Goal: Information Seeking & Learning: Find specific page/section

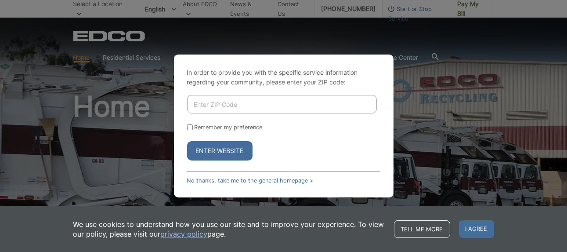
click at [240, 104] on input "Enter ZIP Code" at bounding box center [282, 104] width 190 height 18
type input "92003"
click at [225, 150] on button "Enter Website" at bounding box center [219, 150] width 65 height 19
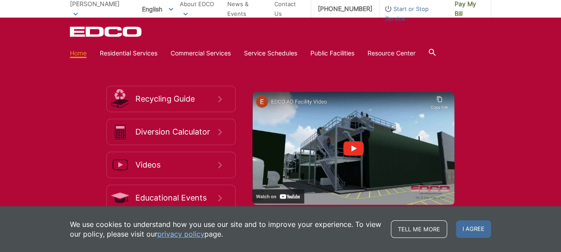
scroll to position [1406, 0]
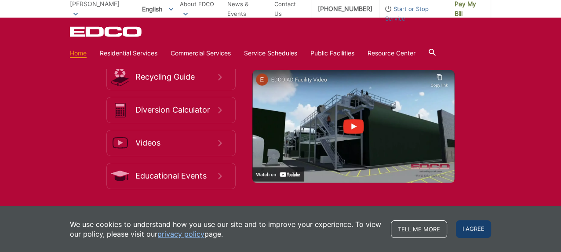
click at [475, 225] on span "I agree" at bounding box center [473, 229] width 35 height 18
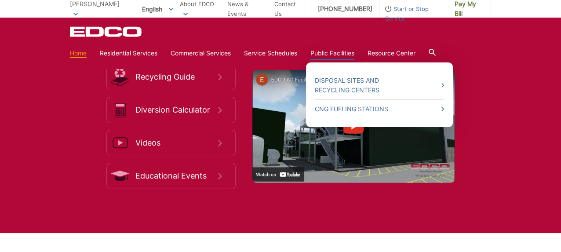
click at [447, 85] on ul "Disposal Sites and Recycling Centers CNG Fueling Stations" at bounding box center [379, 94] width 147 height 65
click at [357, 82] on link "Disposal Sites and Recycling Centers" at bounding box center [379, 85] width 129 height 19
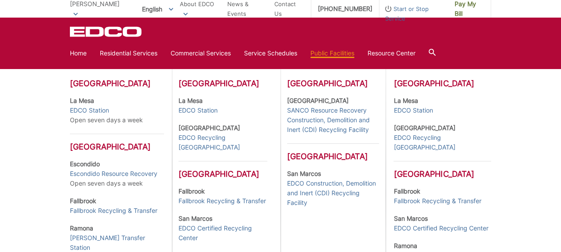
scroll to position [308, 0]
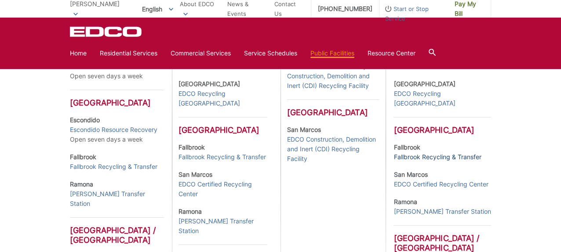
click at [437, 156] on link "Fallbrook Recycling & Transfer" at bounding box center [436, 157] width 87 height 10
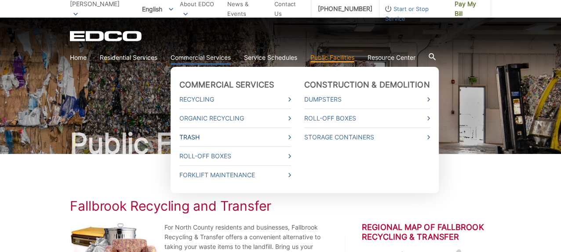
click at [201, 135] on link "Trash" at bounding box center [235, 137] width 112 height 10
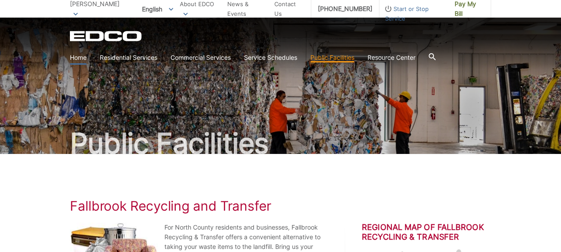
click at [82, 57] on link "Home" at bounding box center [78, 58] width 17 height 10
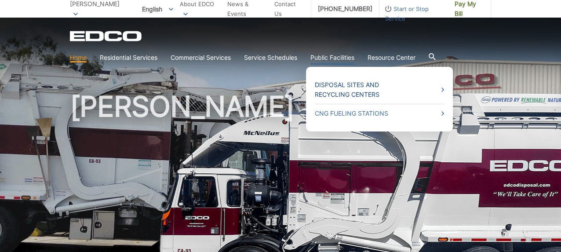
click at [342, 84] on link "Disposal Sites and Recycling Centers" at bounding box center [379, 89] width 129 height 19
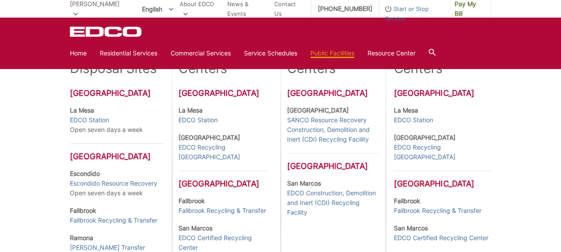
scroll to position [301, 0]
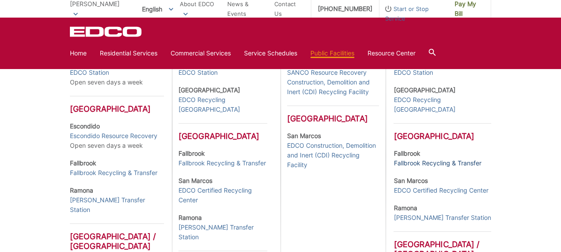
click at [432, 163] on link "Fallbrook Recycling & Transfer" at bounding box center [436, 163] width 87 height 10
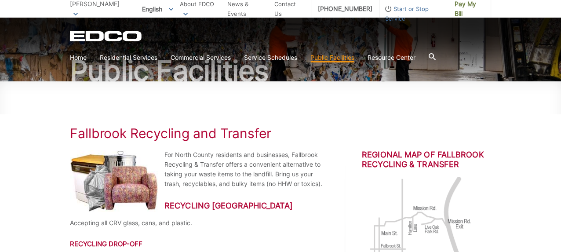
scroll to position [88, 0]
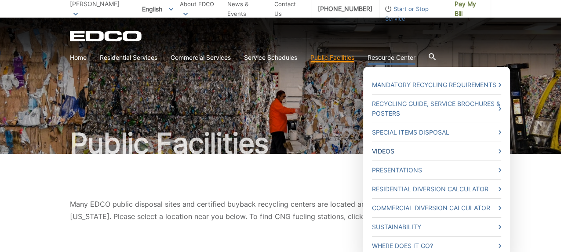
scroll to position [44, 0]
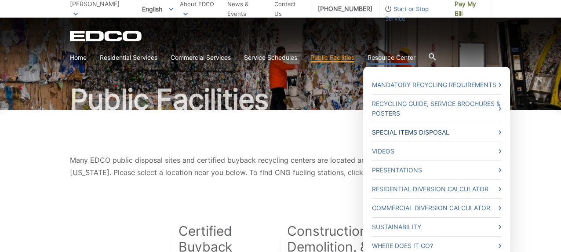
click at [413, 131] on link "Special Items Disposal" at bounding box center [436, 132] width 129 height 10
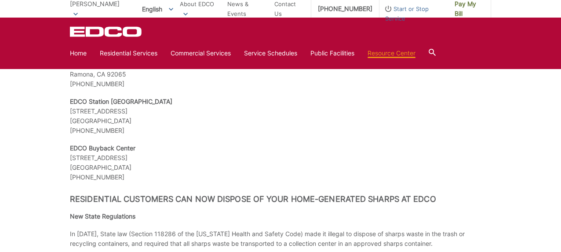
scroll to position [1055, 0]
